Goal: Information Seeking & Learning: Learn about a topic

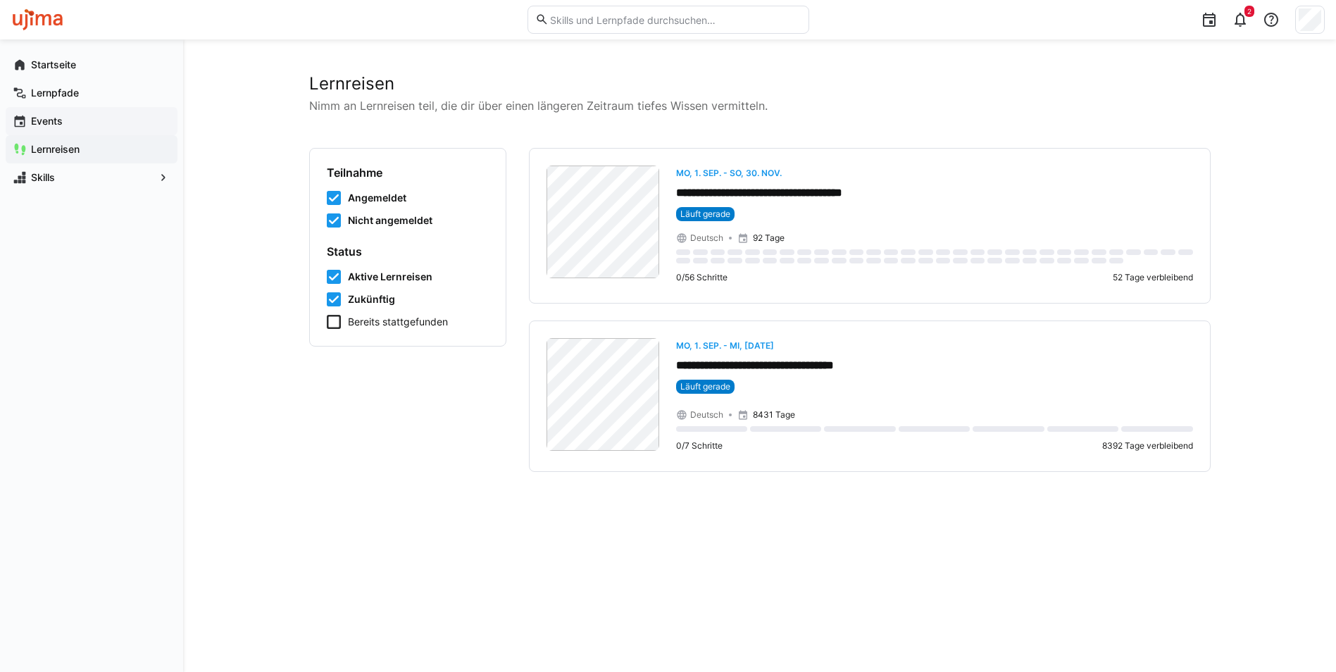
click at [46, 113] on div "Events" at bounding box center [92, 121] width 172 height 28
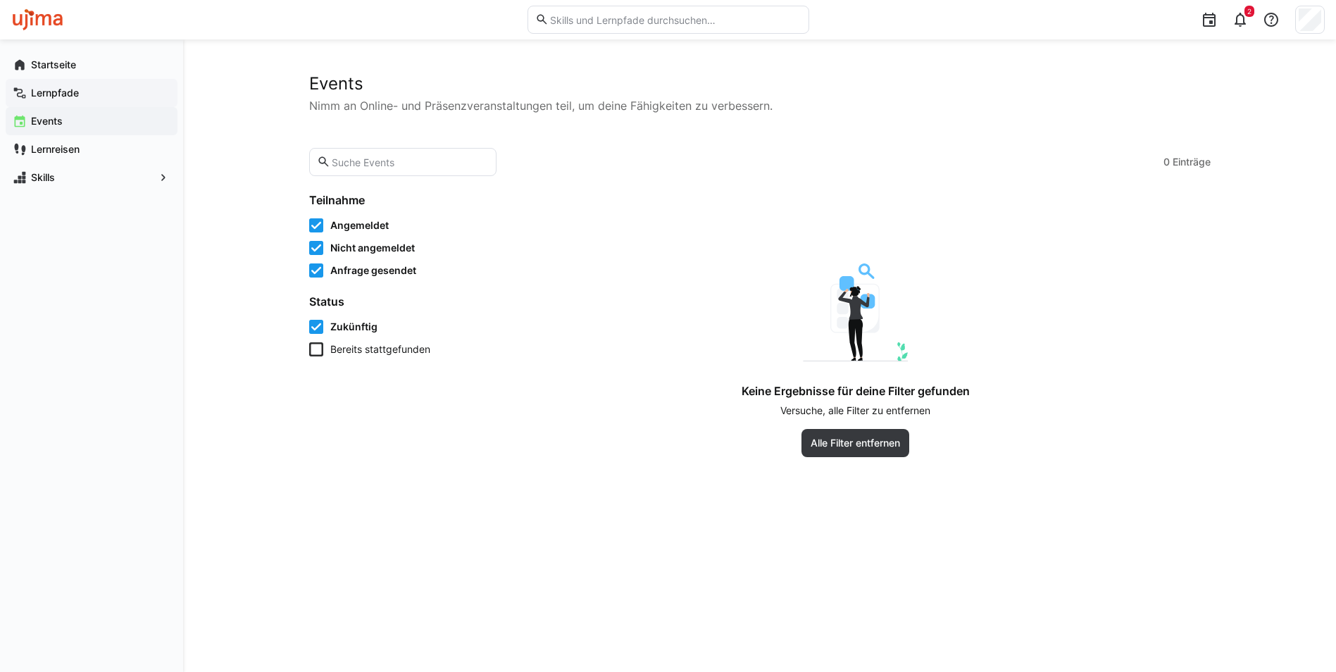
click at [0, 0] on app-navigation-label "Lernpfade" at bounding box center [0, 0] width 0 height 0
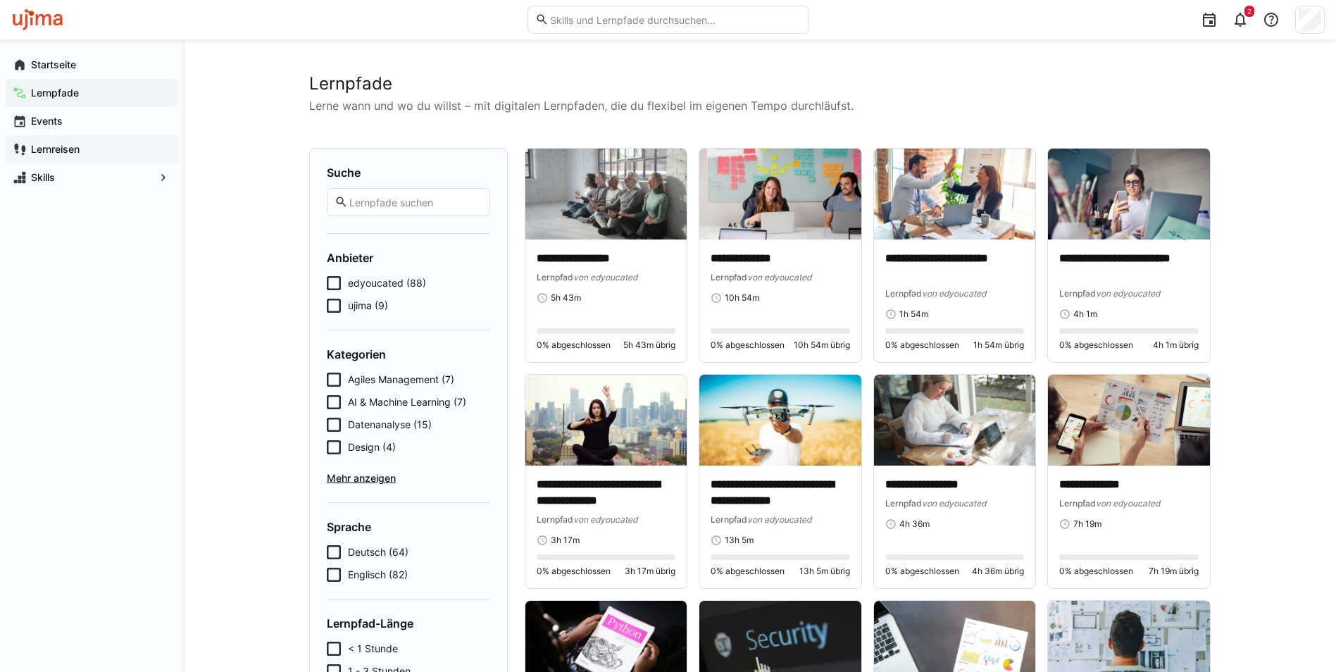
click at [71, 140] on div "Lernreisen" at bounding box center [92, 149] width 172 height 28
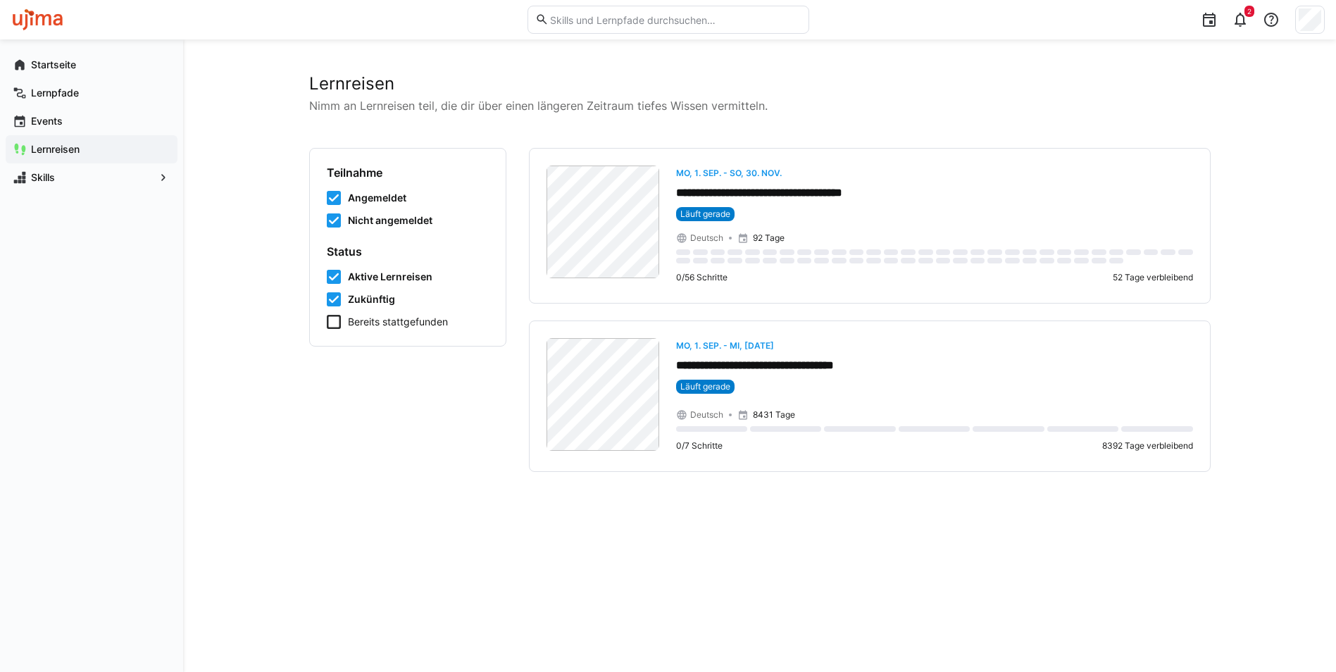
click at [330, 315] on icon at bounding box center [334, 322] width 14 height 14
click at [68, 175] on span "Skills" at bounding box center [91, 177] width 125 height 14
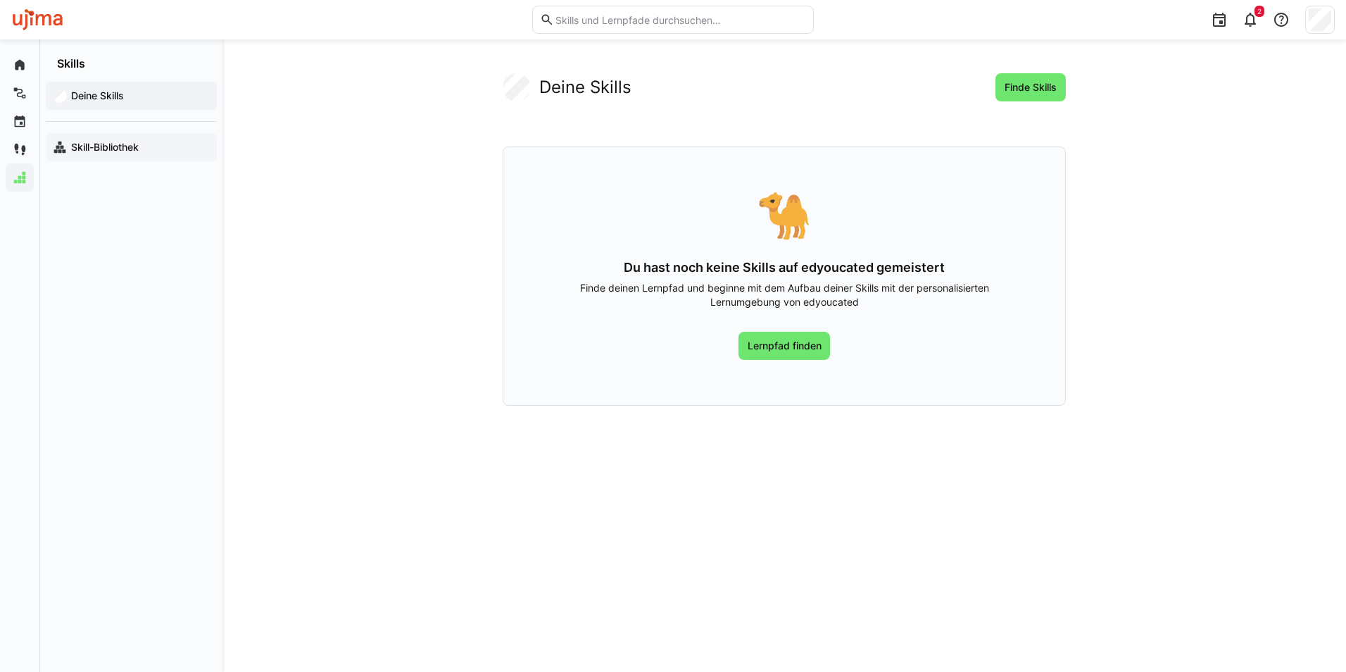
click at [77, 140] on span "Skill-Bibliothek" at bounding box center [139, 147] width 141 height 14
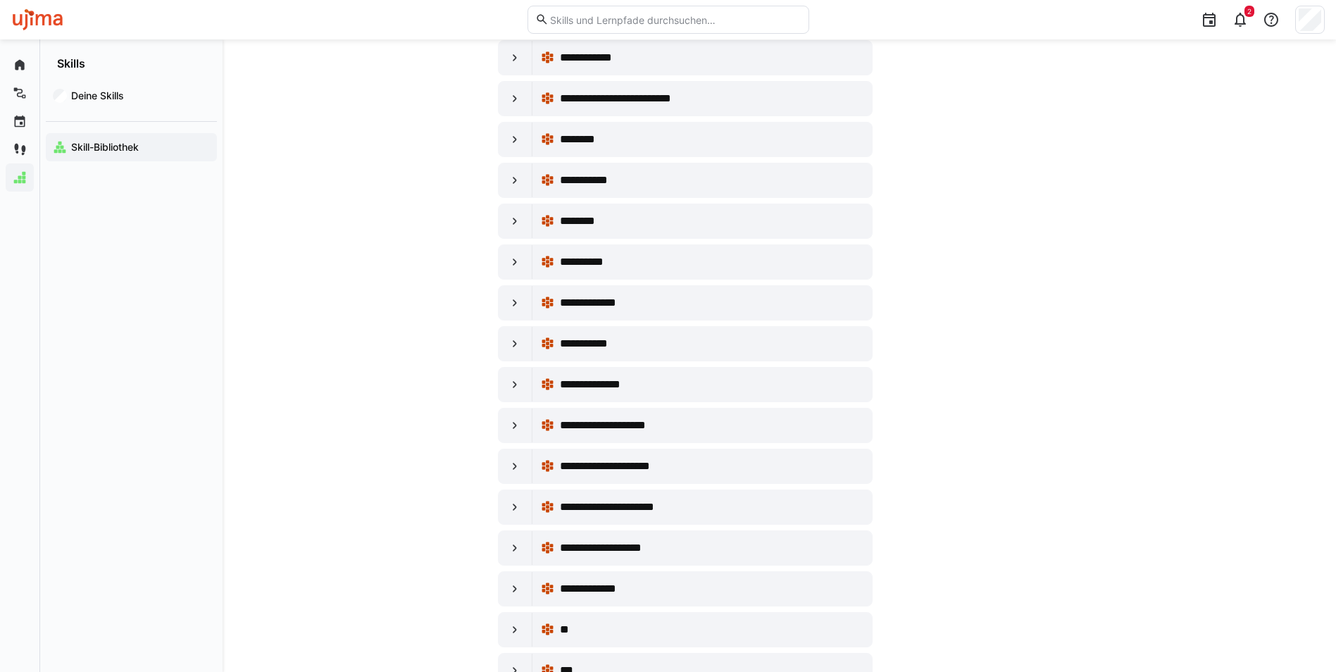
scroll to position [1620, 0]
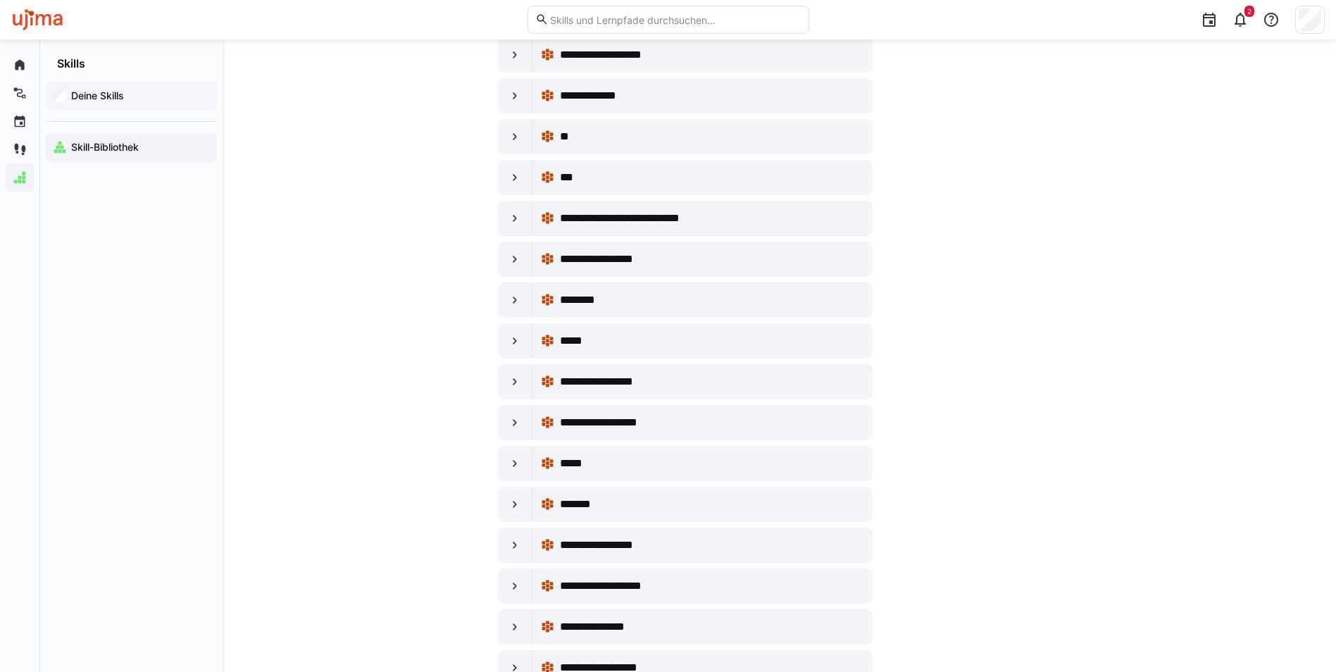
click at [113, 105] on div "Deine Skills" at bounding box center [131, 96] width 171 height 28
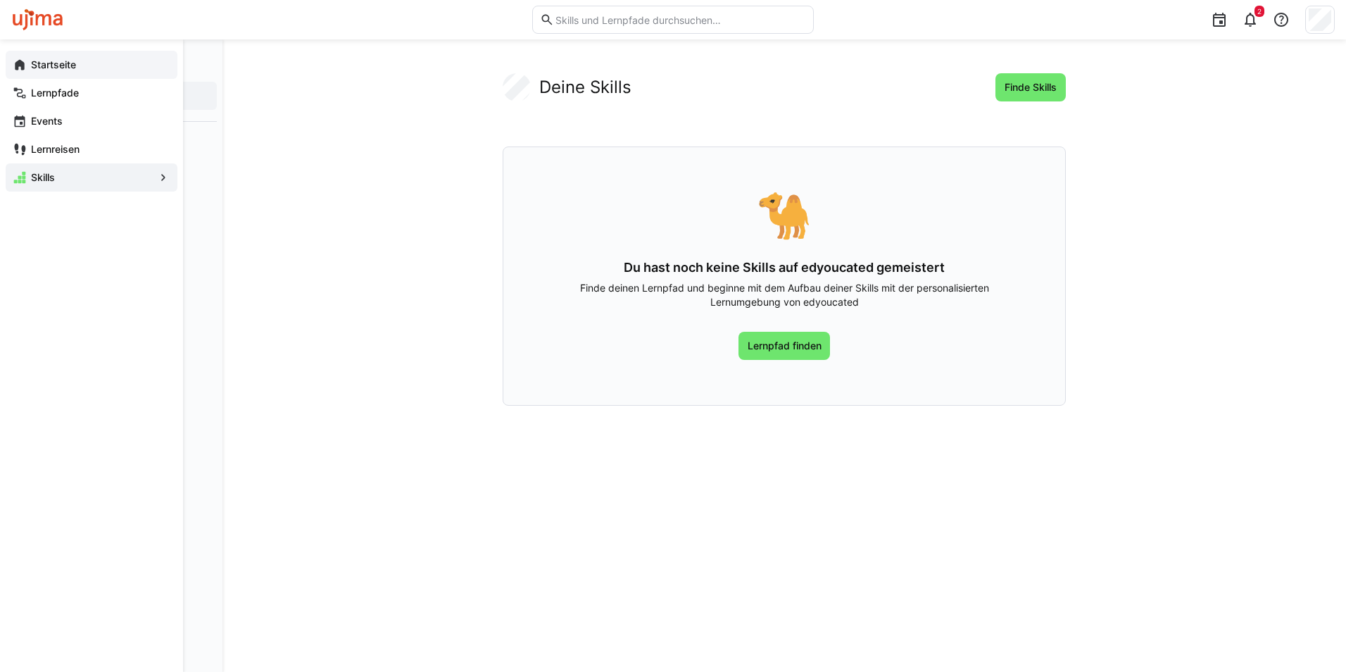
click at [24, 78] on div "Startseite" at bounding box center [92, 65] width 172 height 28
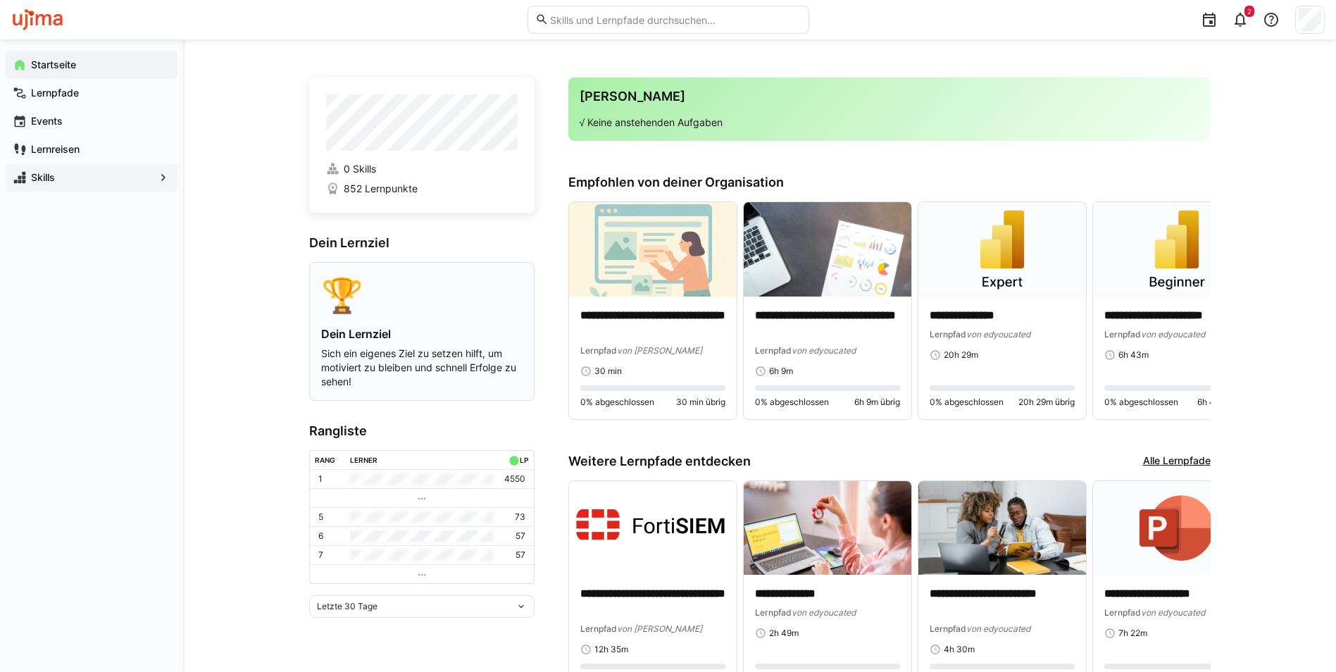
click at [481, 285] on div "🏆" at bounding box center [421, 295] width 201 height 42
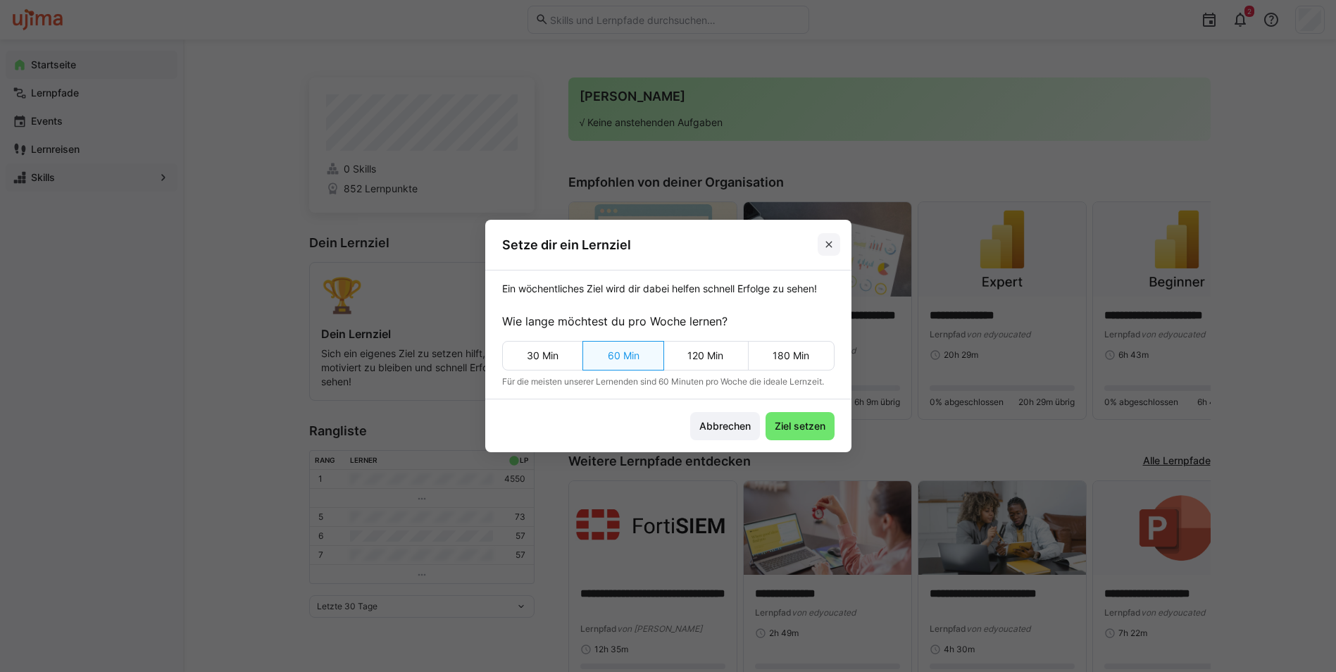
click at [840, 241] on span at bounding box center [829, 244] width 23 height 23
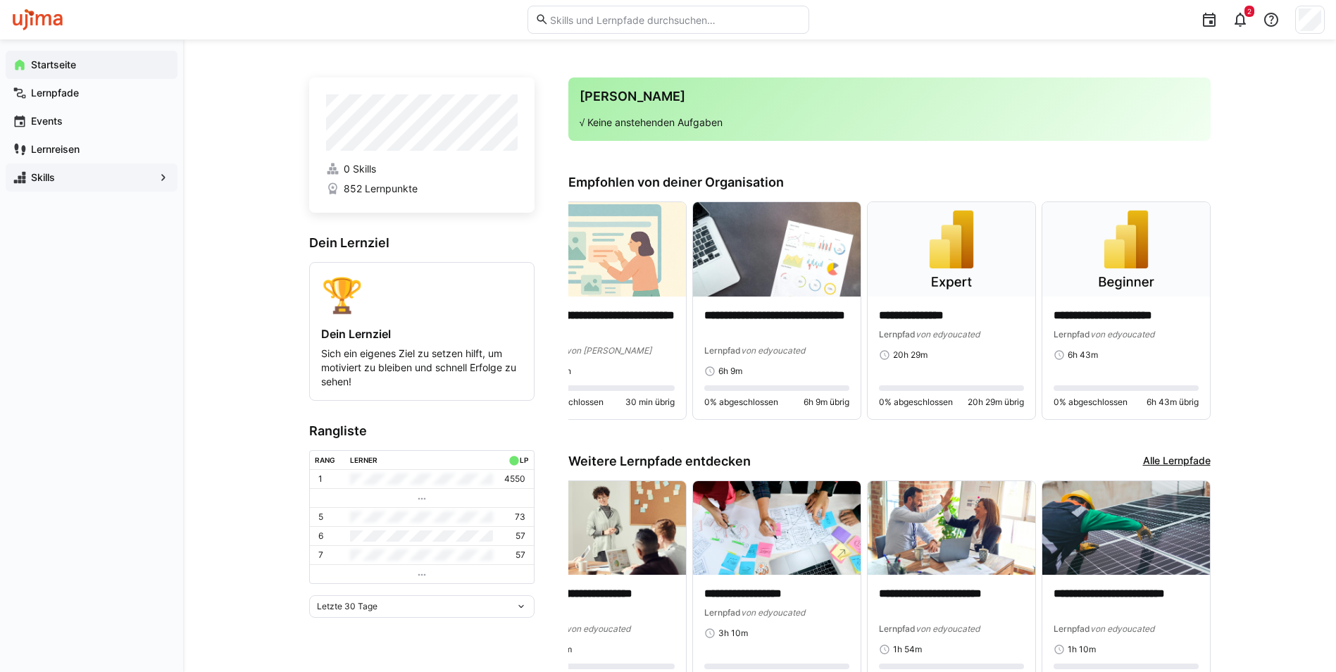
click at [99, 184] on span "Skills" at bounding box center [91, 177] width 125 height 14
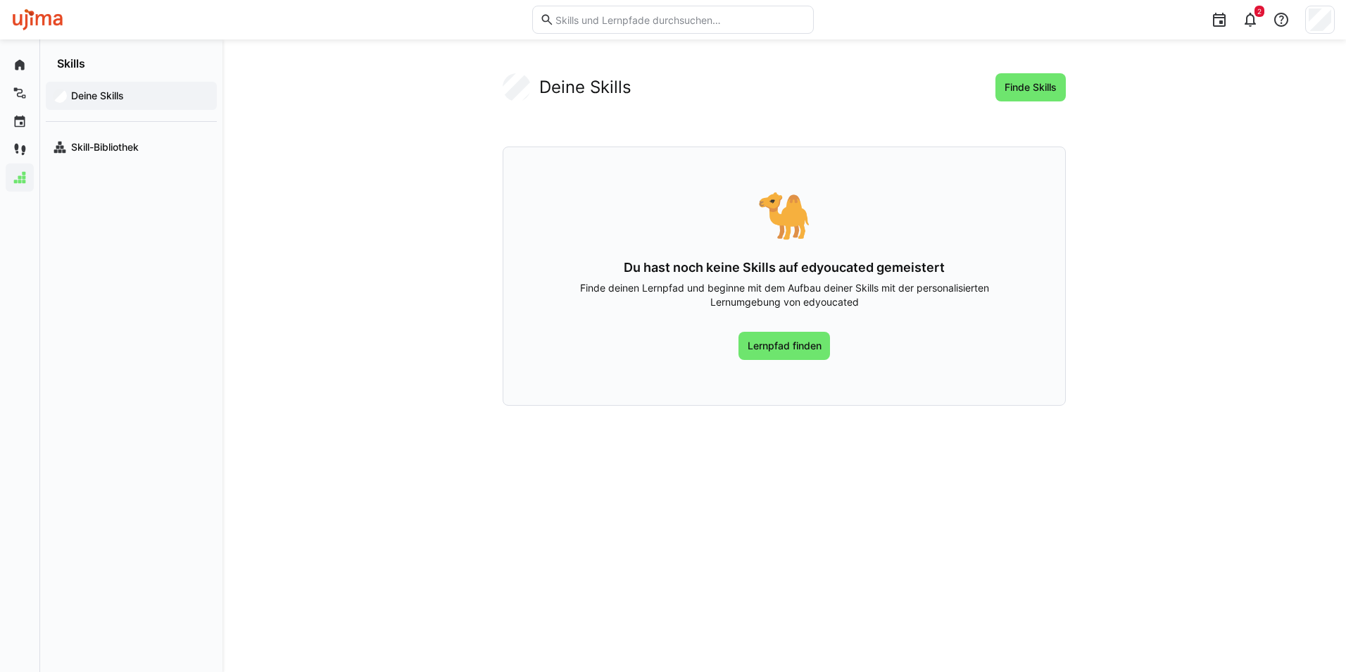
click at [742, 11] on eds-input at bounding box center [673, 20] width 282 height 28
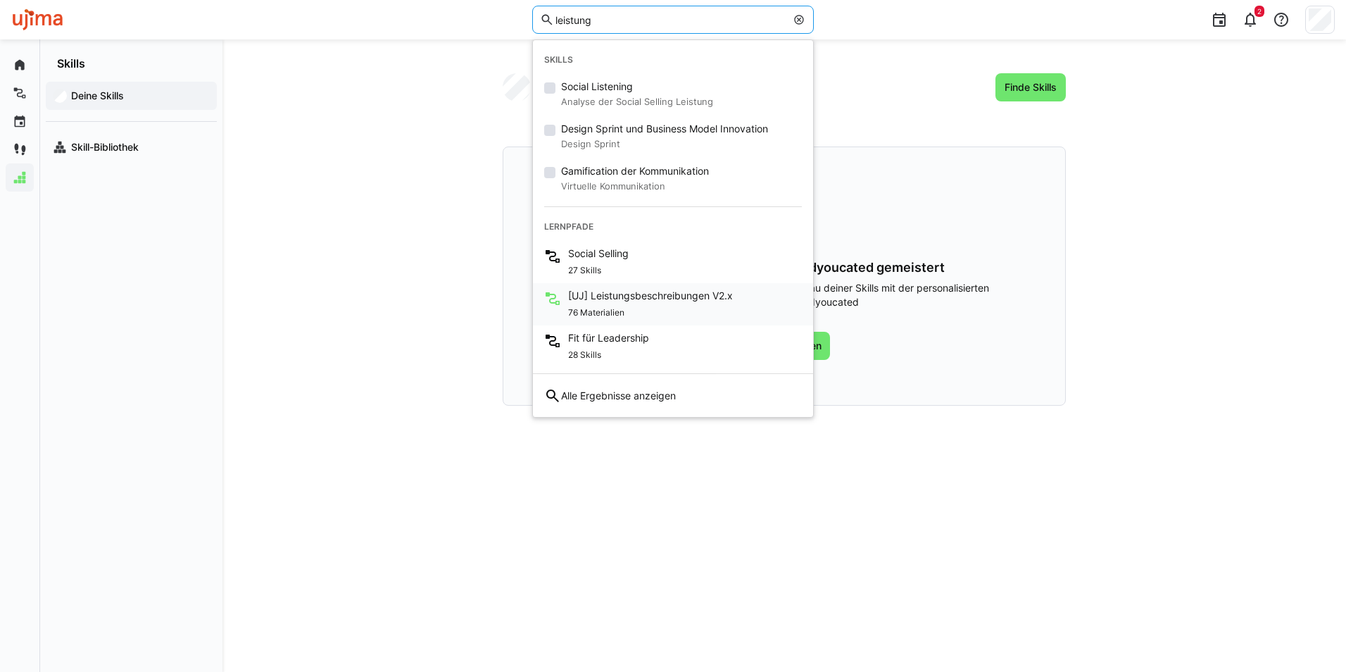
type input "leistung"
click at [685, 291] on span "[UJ] Leistungsbeschreibungen V2.x" at bounding box center [650, 296] width 165 height 14
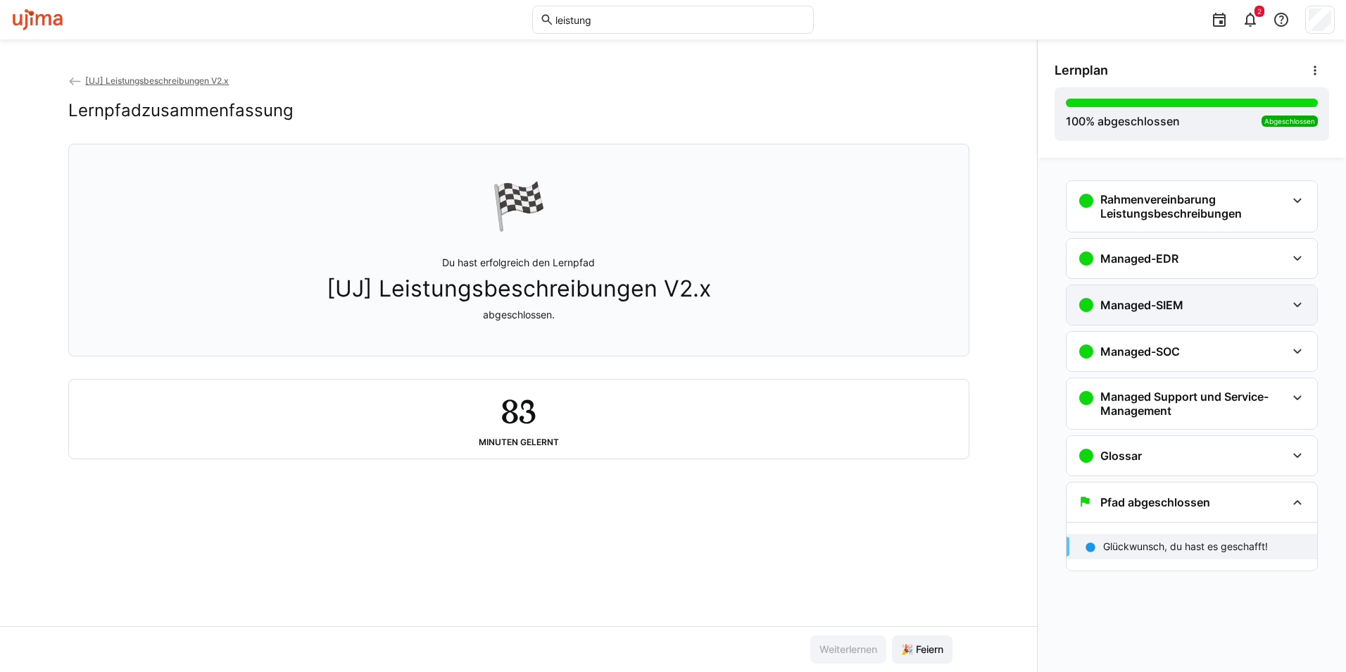
click at [1197, 299] on div "Managed-SIEM" at bounding box center [1182, 304] width 208 height 17
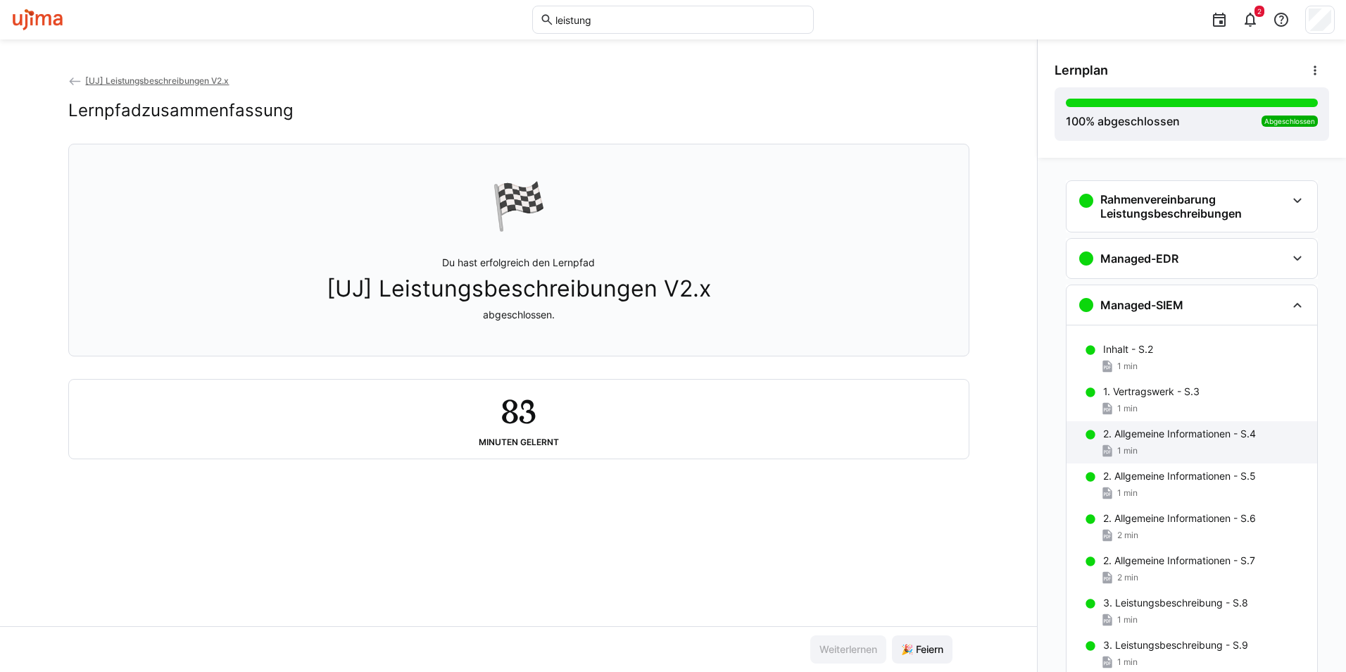
click at [1194, 458] on div "2. Allgemeine Informationen - S.4 1 min" at bounding box center [1192, 442] width 251 height 42
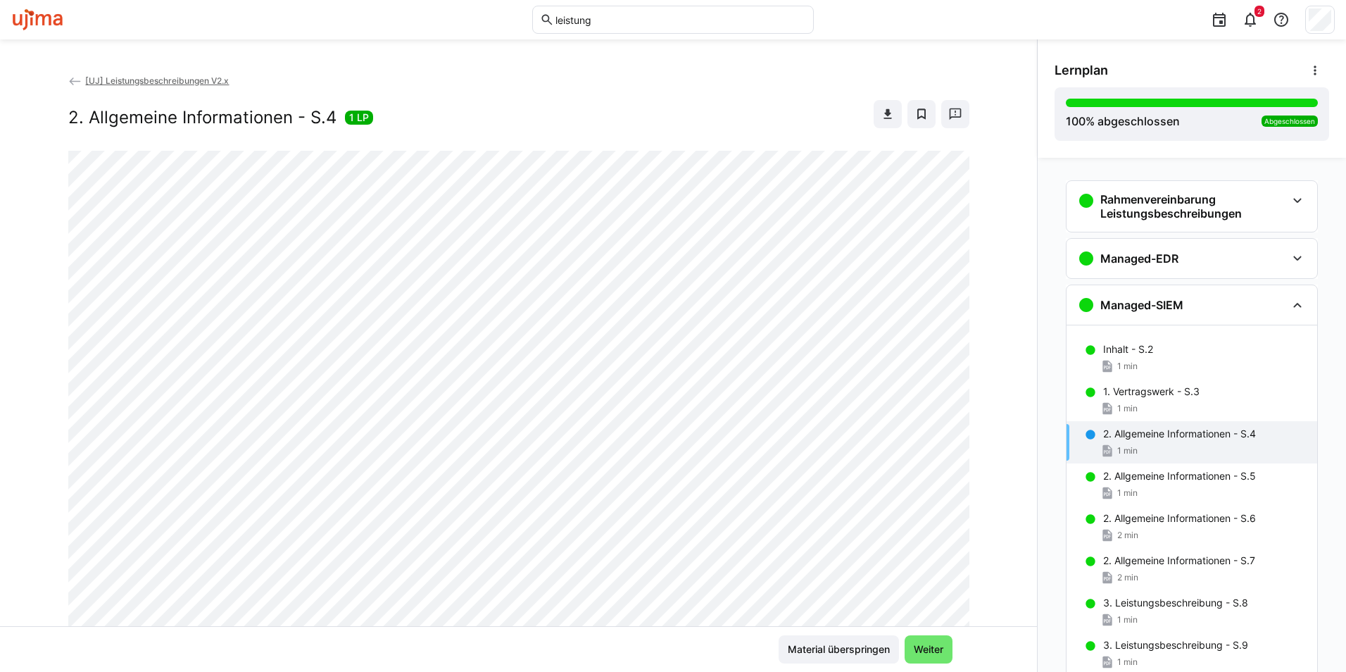
scroll to position [127, 0]
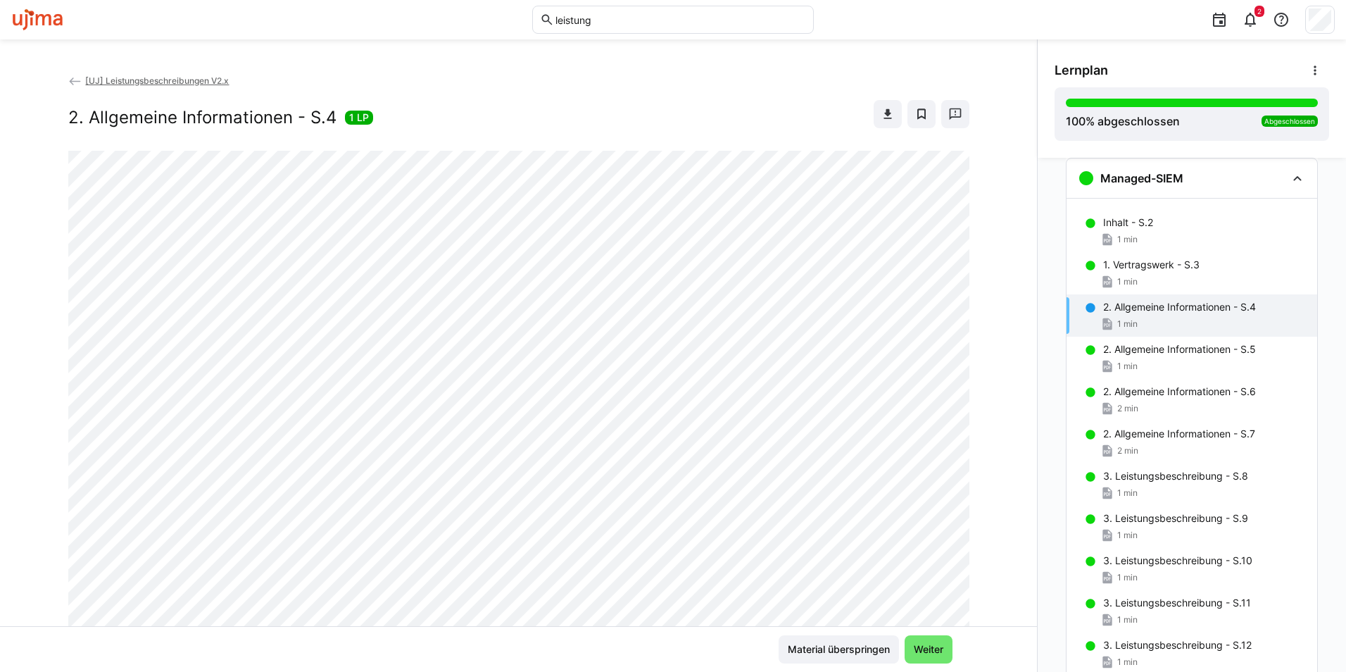
click at [1194, 458] on div "2. Allgemeine Informationen - S.7 2 min" at bounding box center [1192, 442] width 251 height 42
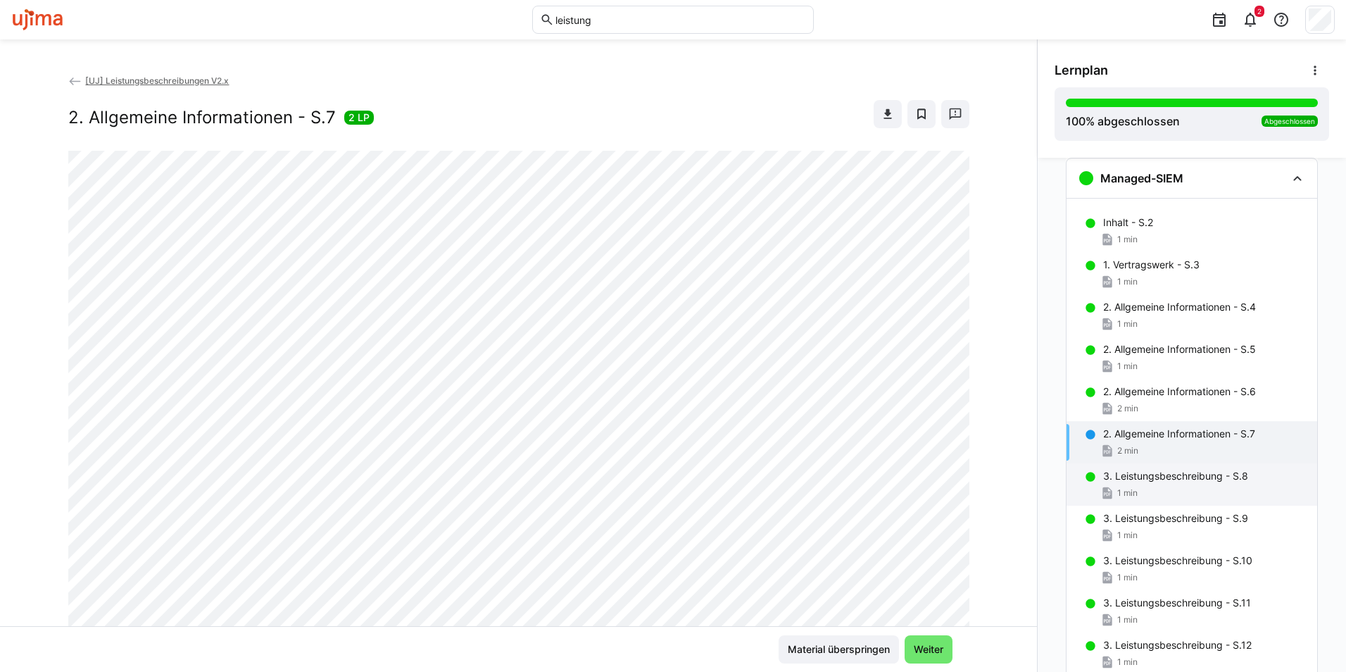
click at [1195, 490] on div "1 min" at bounding box center [1204, 493] width 203 height 14
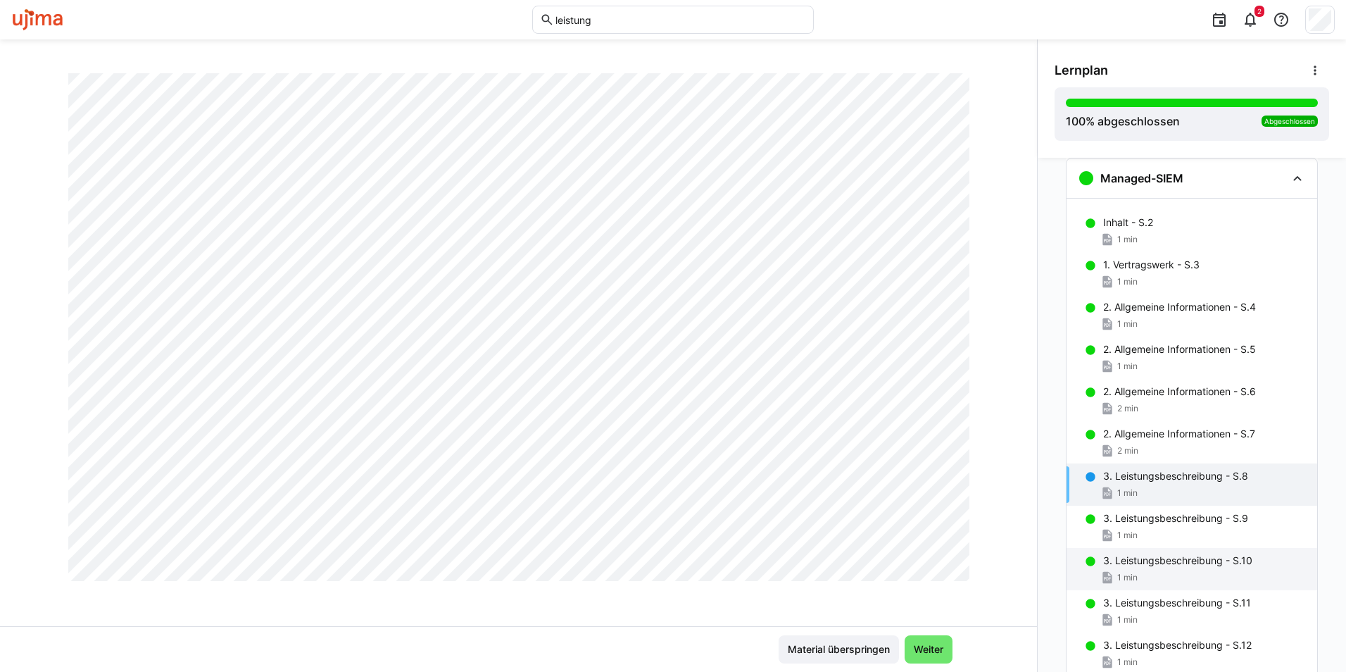
click at [1215, 557] on p "3. Leistungsbeschreibung - S.10" at bounding box center [1177, 560] width 149 height 14
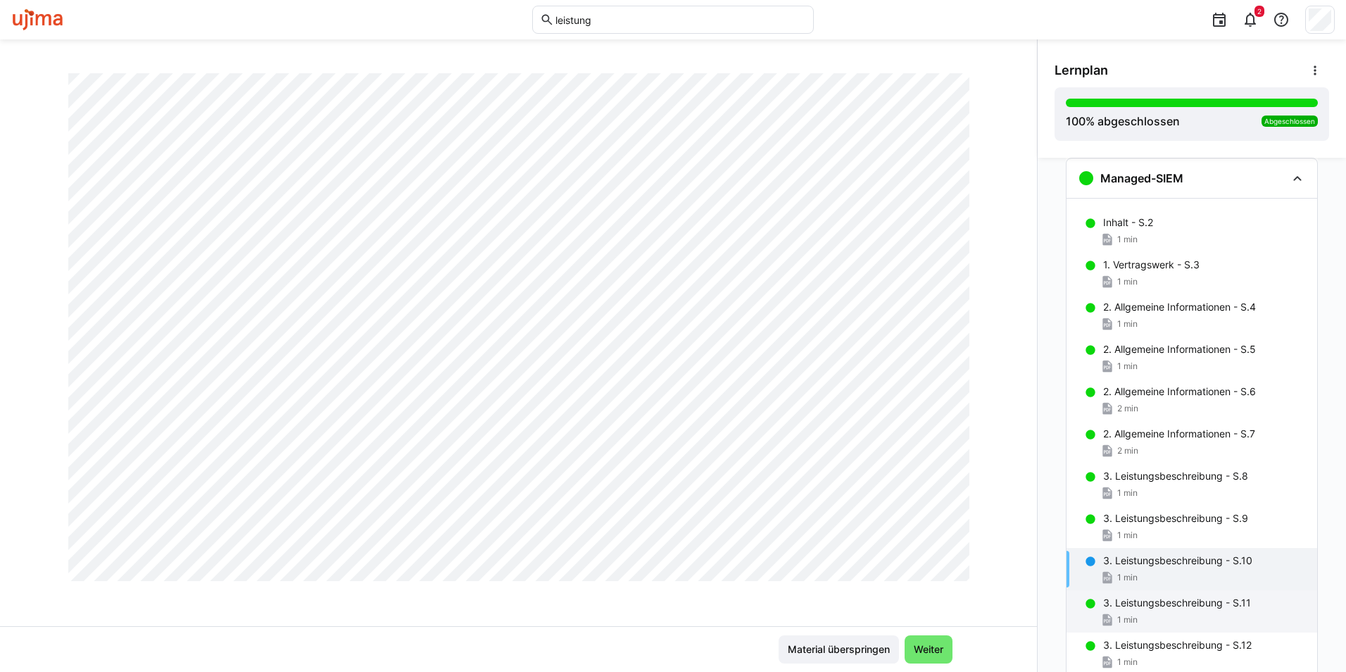
click at [1139, 616] on div "1 min" at bounding box center [1204, 620] width 203 height 14
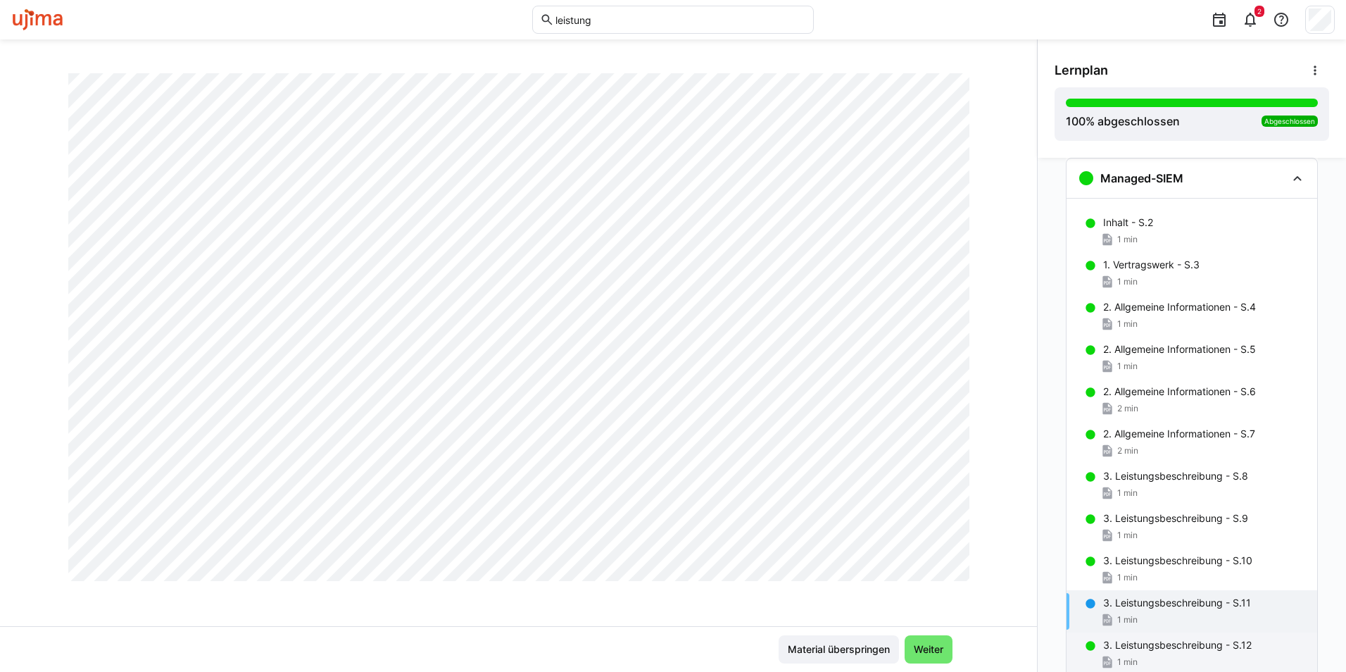
click at [1286, 636] on div "3. Leistungsbeschreibung - S.12 1 min" at bounding box center [1192, 653] width 251 height 42
click at [1258, 590] on div "3. Leistungsbeschreibung - S.11 1 min" at bounding box center [1192, 611] width 251 height 42
